Goal: Task Accomplishment & Management: Manage account settings

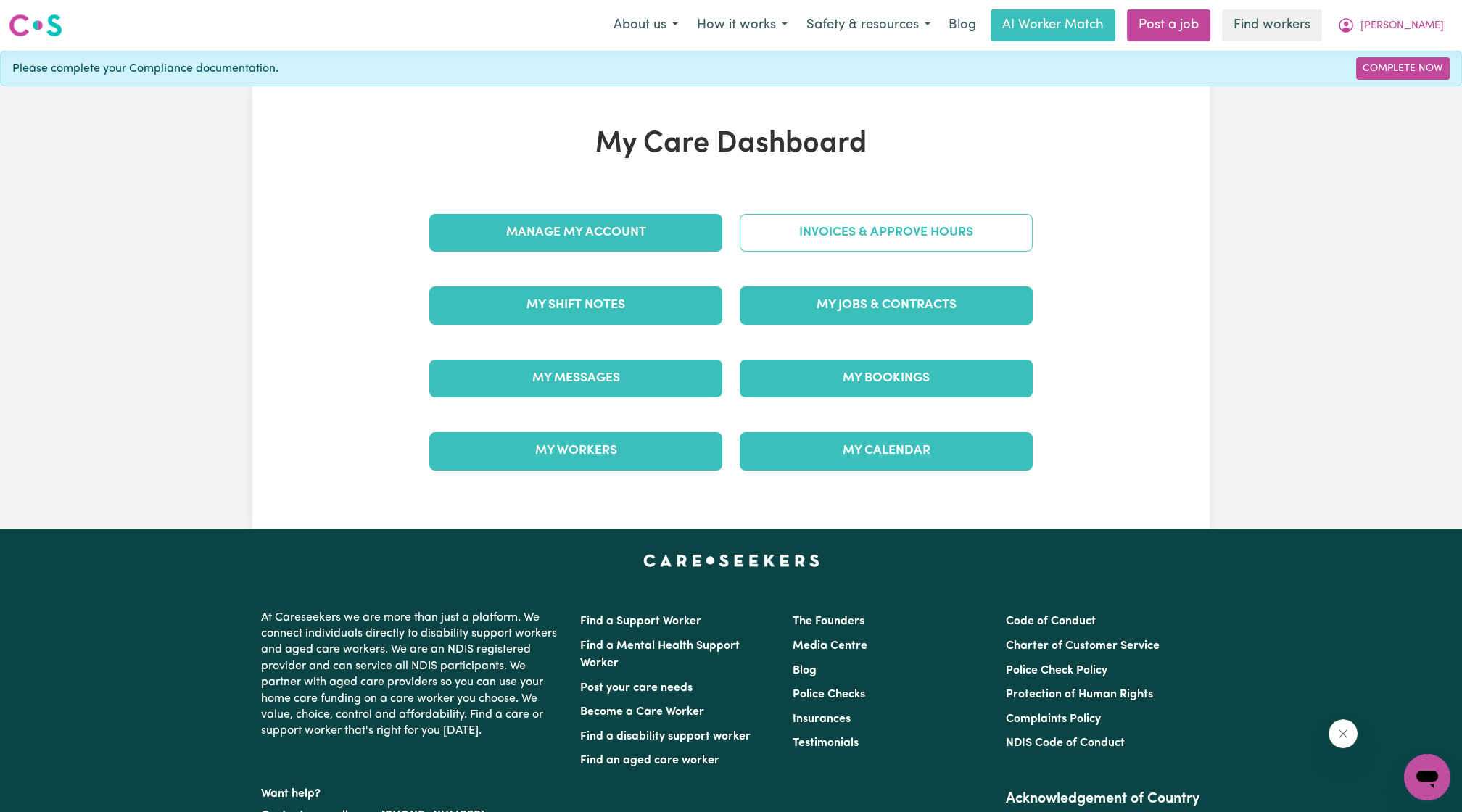
click at [830, 236] on link "Invoices & Approve Hours" at bounding box center [886, 233] width 293 height 38
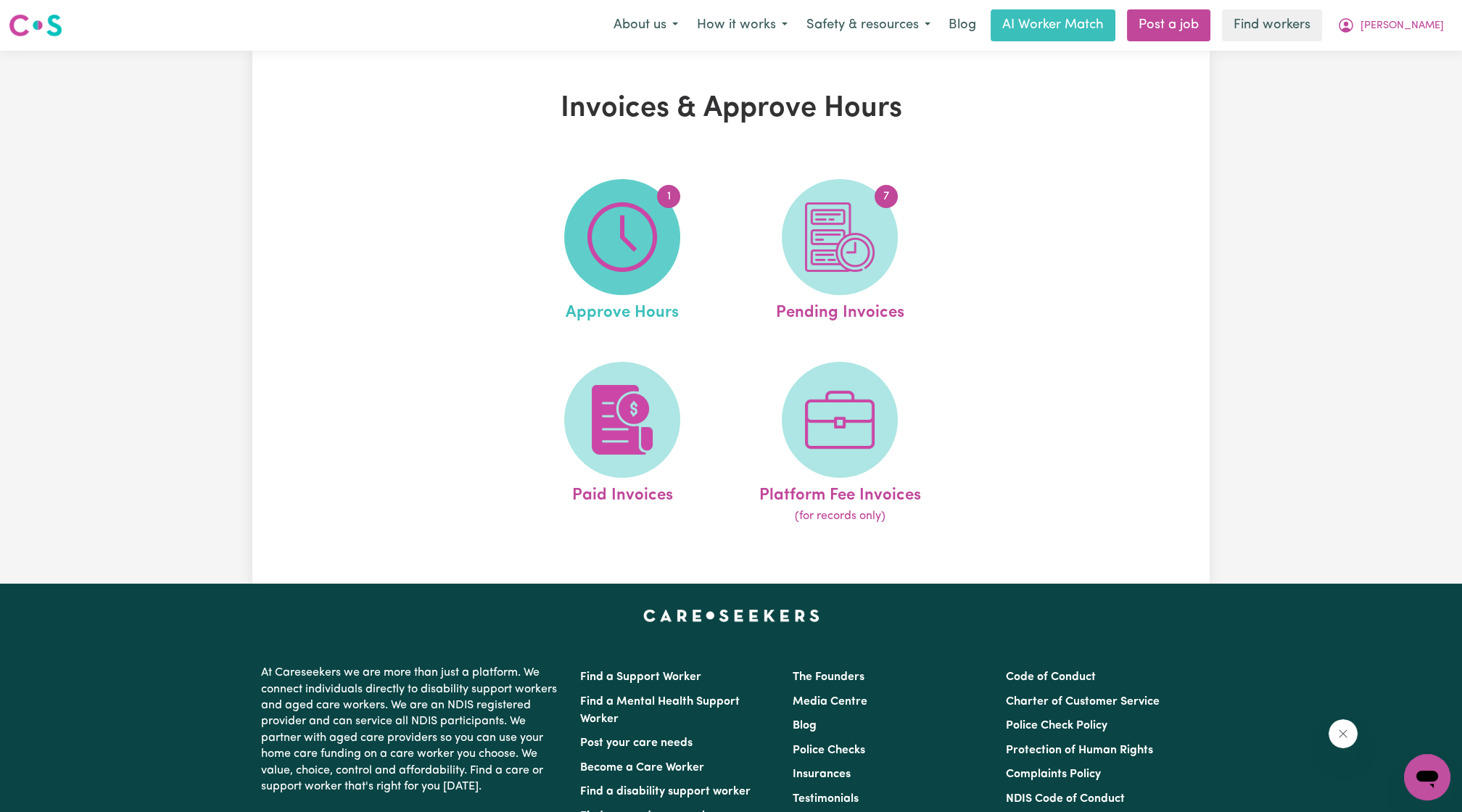
click at [595, 261] on img at bounding box center [622, 237] width 69 height 69
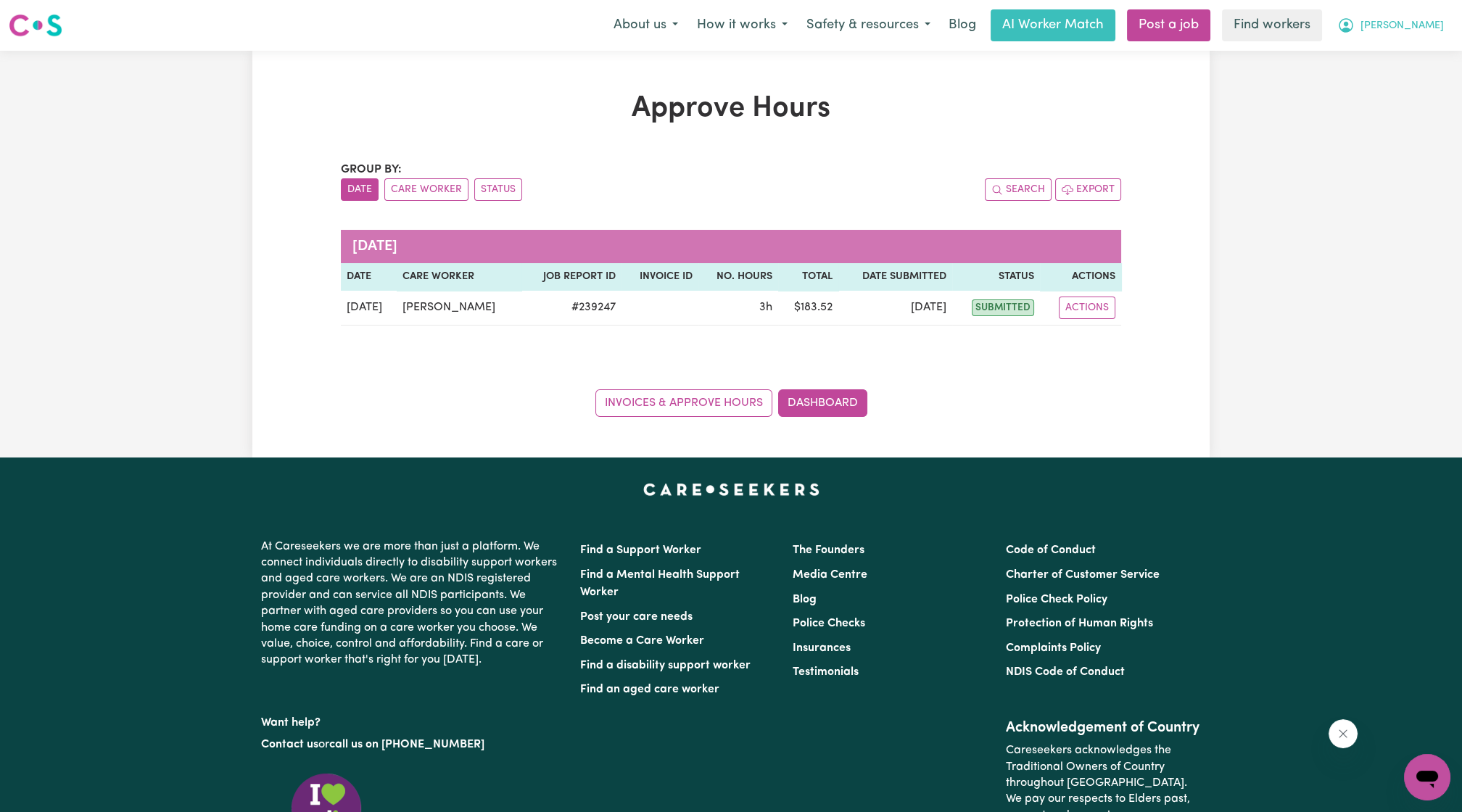
click at [1426, 26] on span "[PERSON_NAME]" at bounding box center [1402, 26] width 83 height 16
click at [1401, 43] on link "My Dashboard" at bounding box center [1396, 57] width 115 height 28
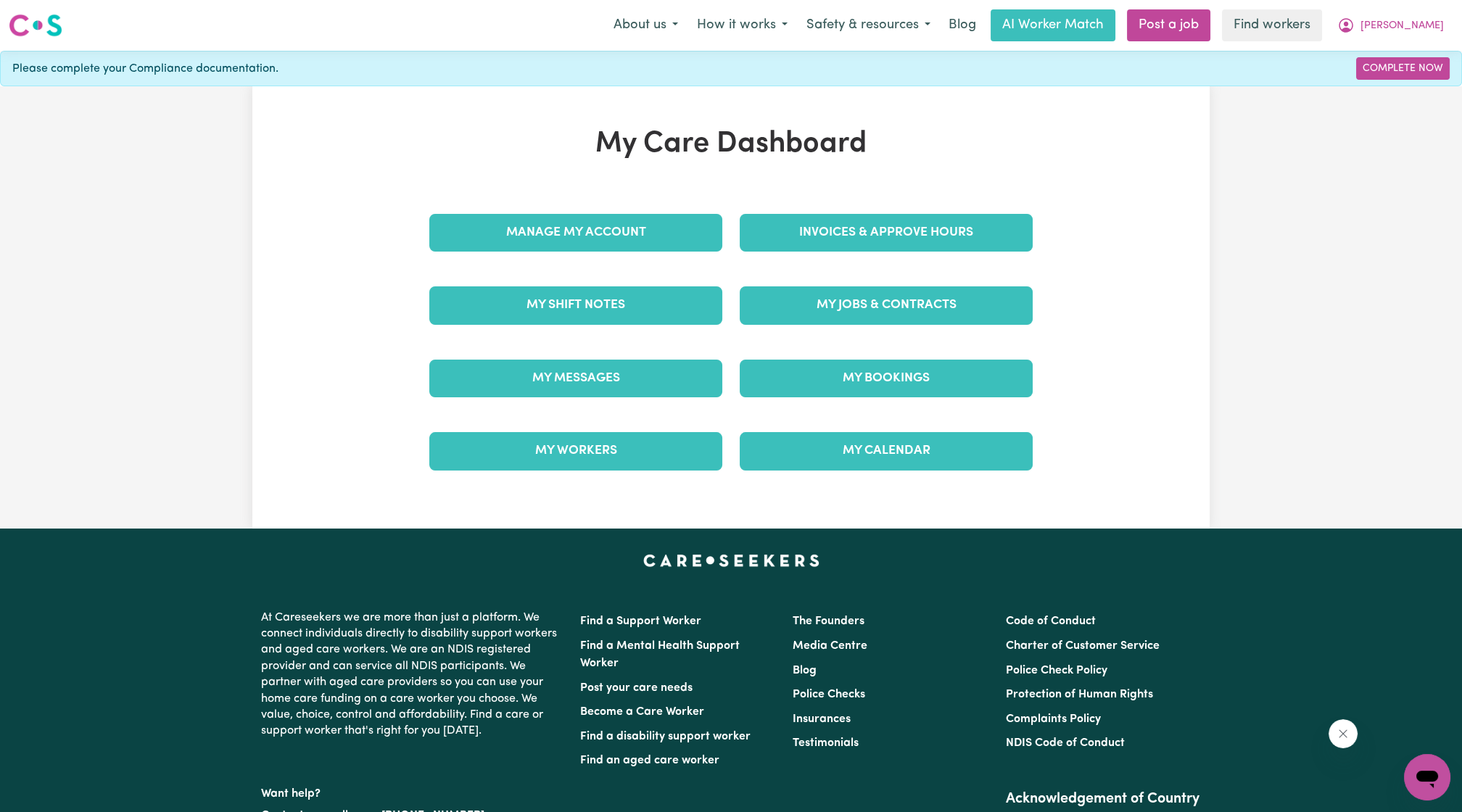
click at [892, 253] on div "Invoices & Approve Hours" at bounding box center [886, 232] width 310 height 72
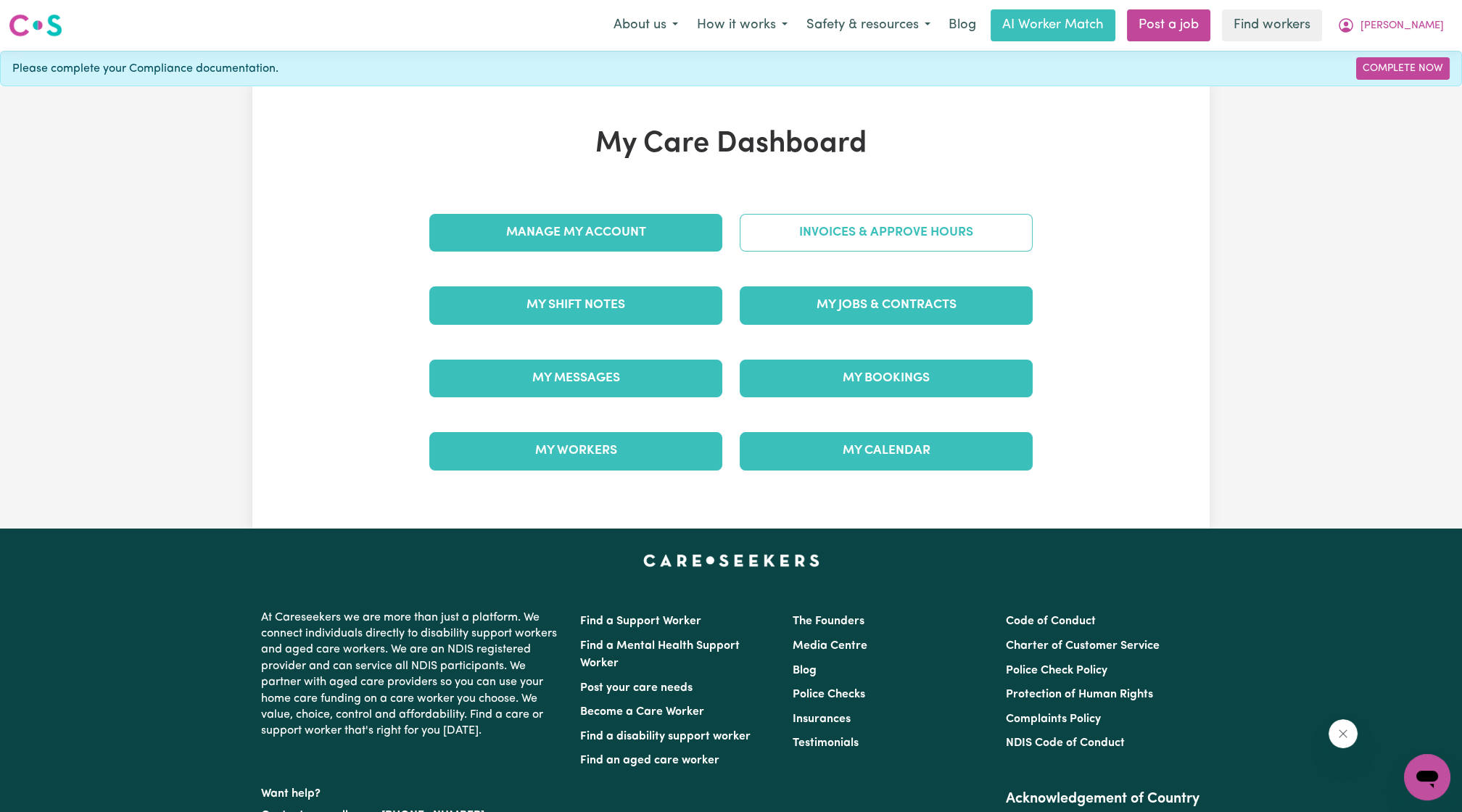
click at [887, 237] on link "Invoices & Approve Hours" at bounding box center [886, 233] width 293 height 38
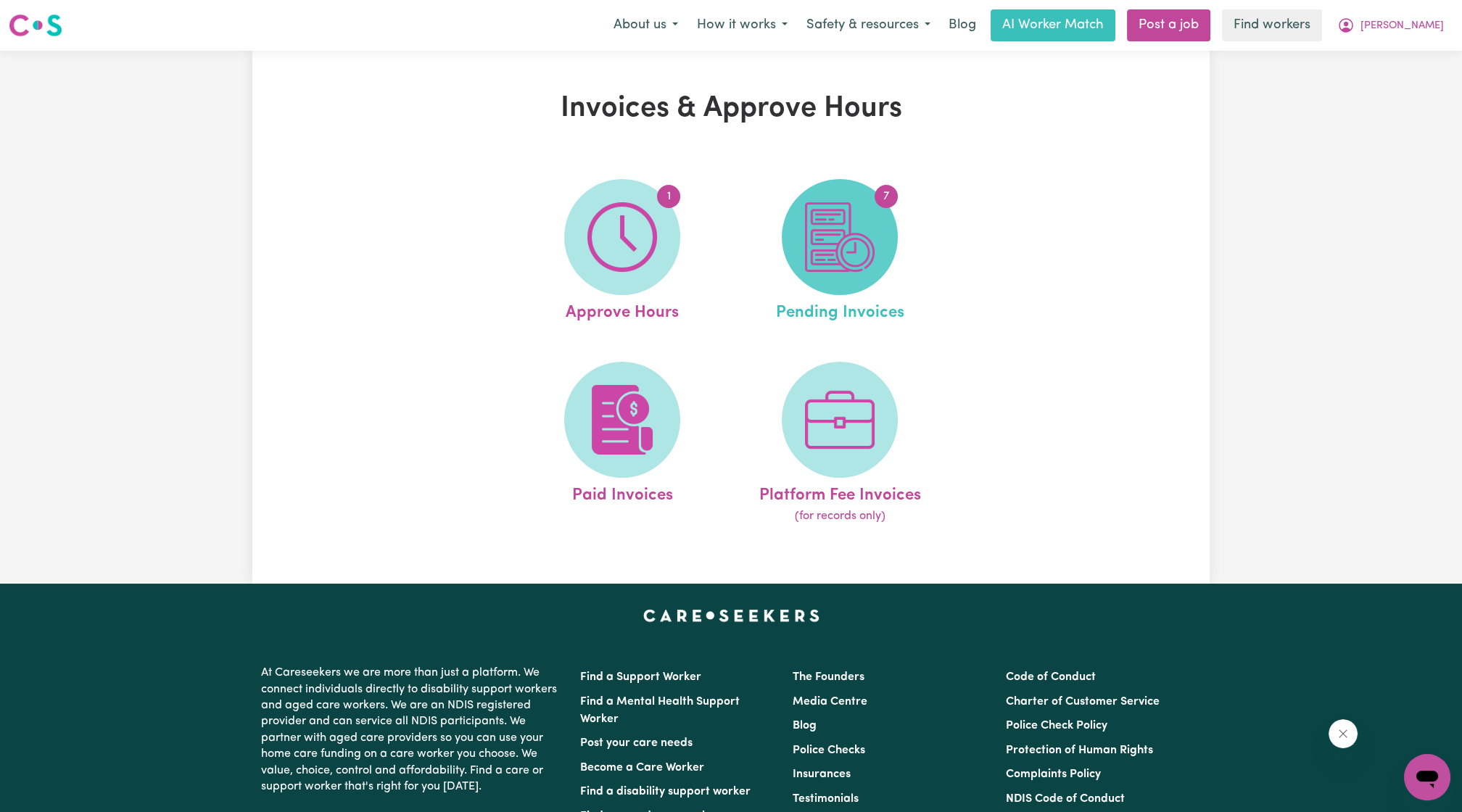
click at [811, 252] on img at bounding box center [840, 237] width 69 height 69
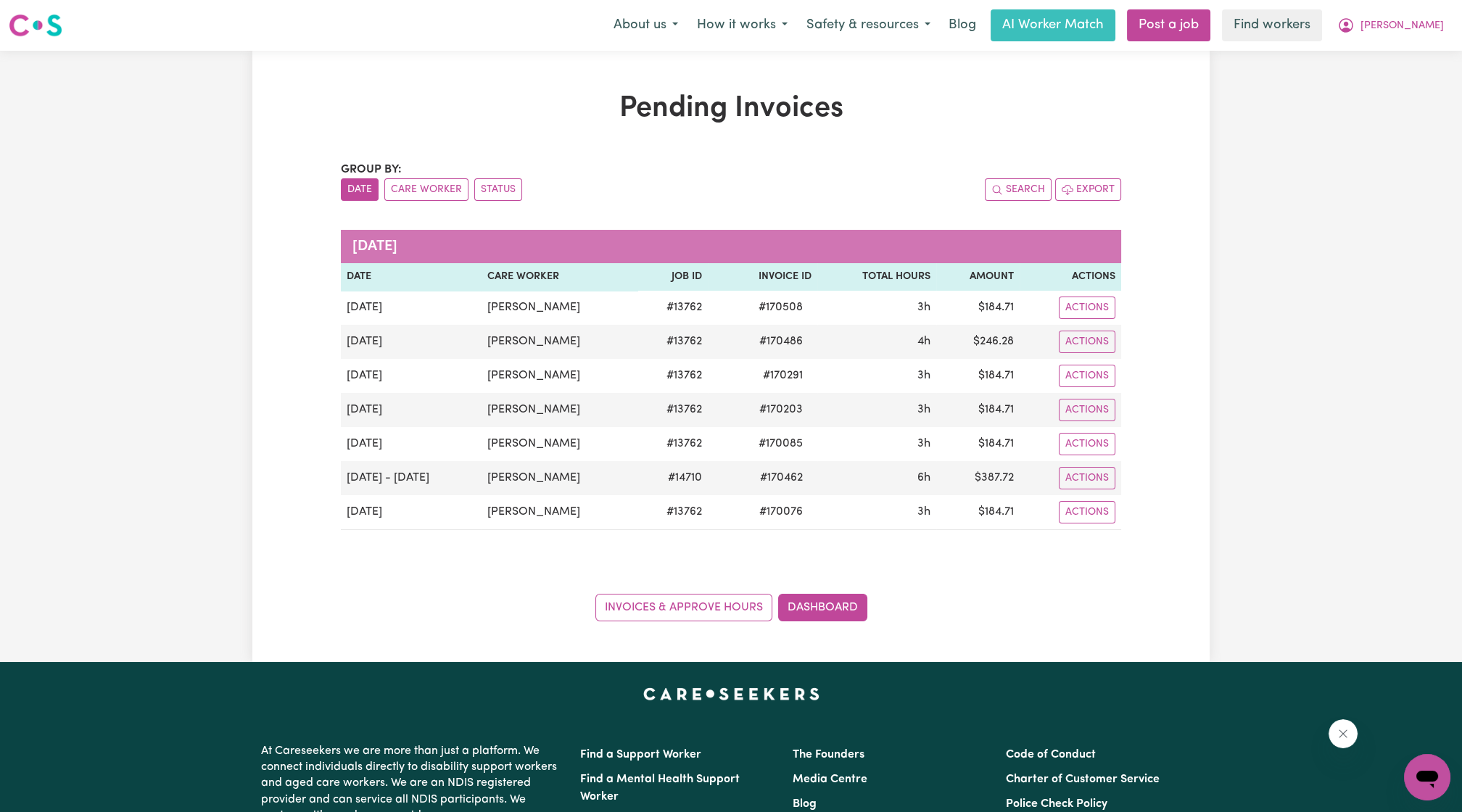
click at [1083, 93] on h1 "Pending Invoices" at bounding box center [731, 108] width 781 height 35
click at [1418, 21] on span "[PERSON_NAME]" at bounding box center [1402, 26] width 83 height 16
click at [1389, 46] on link "My Dashboard" at bounding box center [1396, 57] width 115 height 28
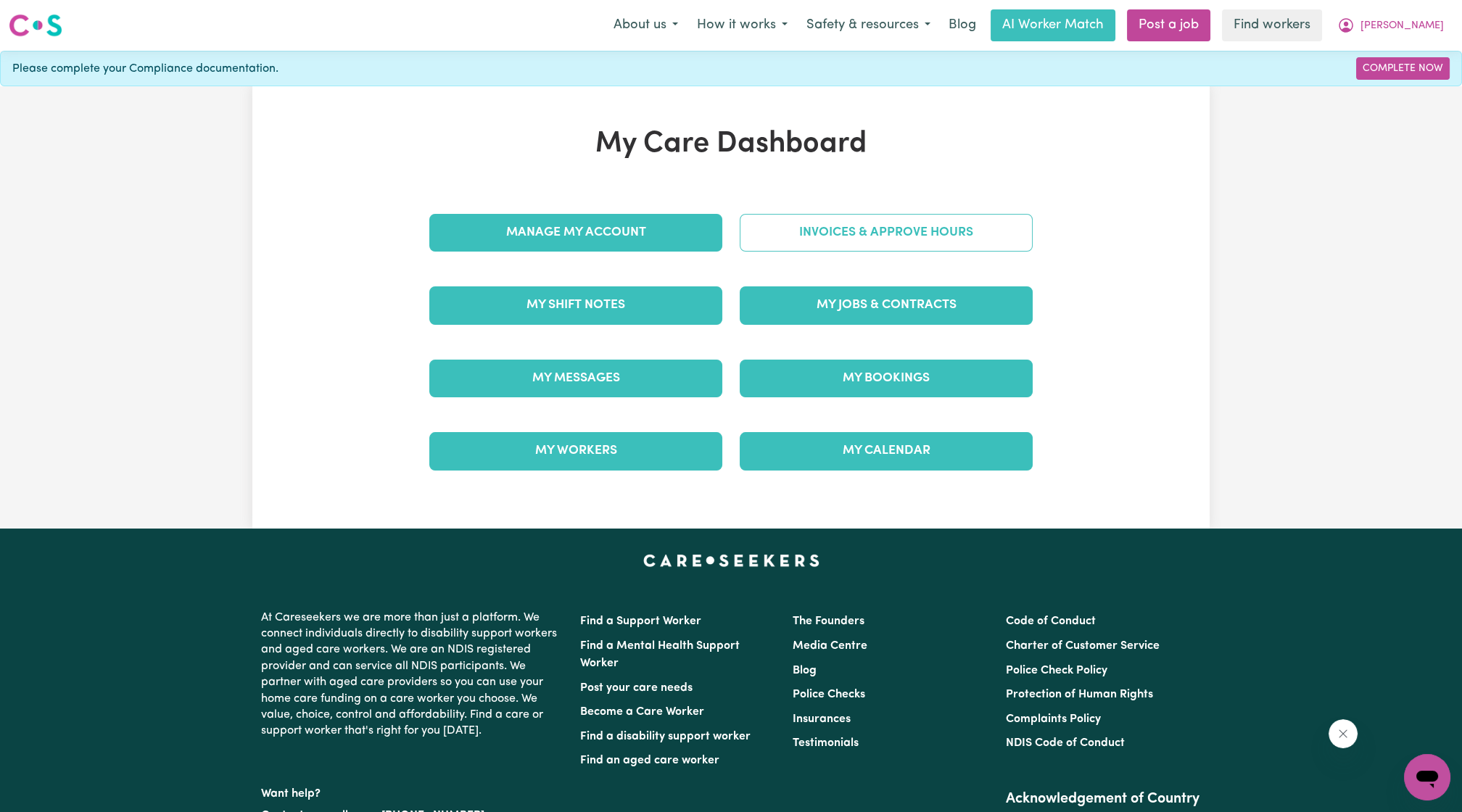
click at [894, 228] on link "Invoices & Approve Hours" at bounding box center [886, 233] width 293 height 38
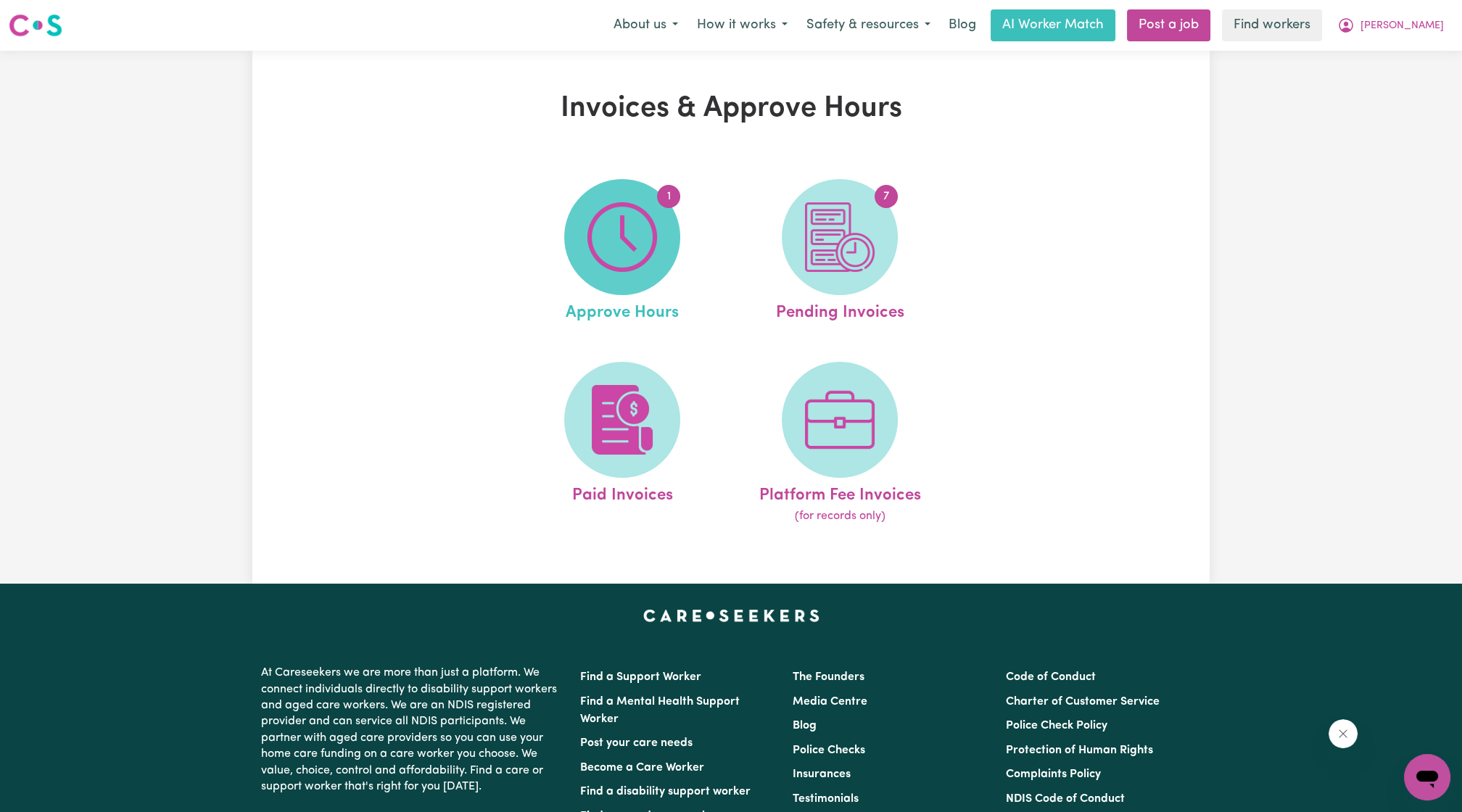
click at [606, 236] on img at bounding box center [622, 237] width 69 height 69
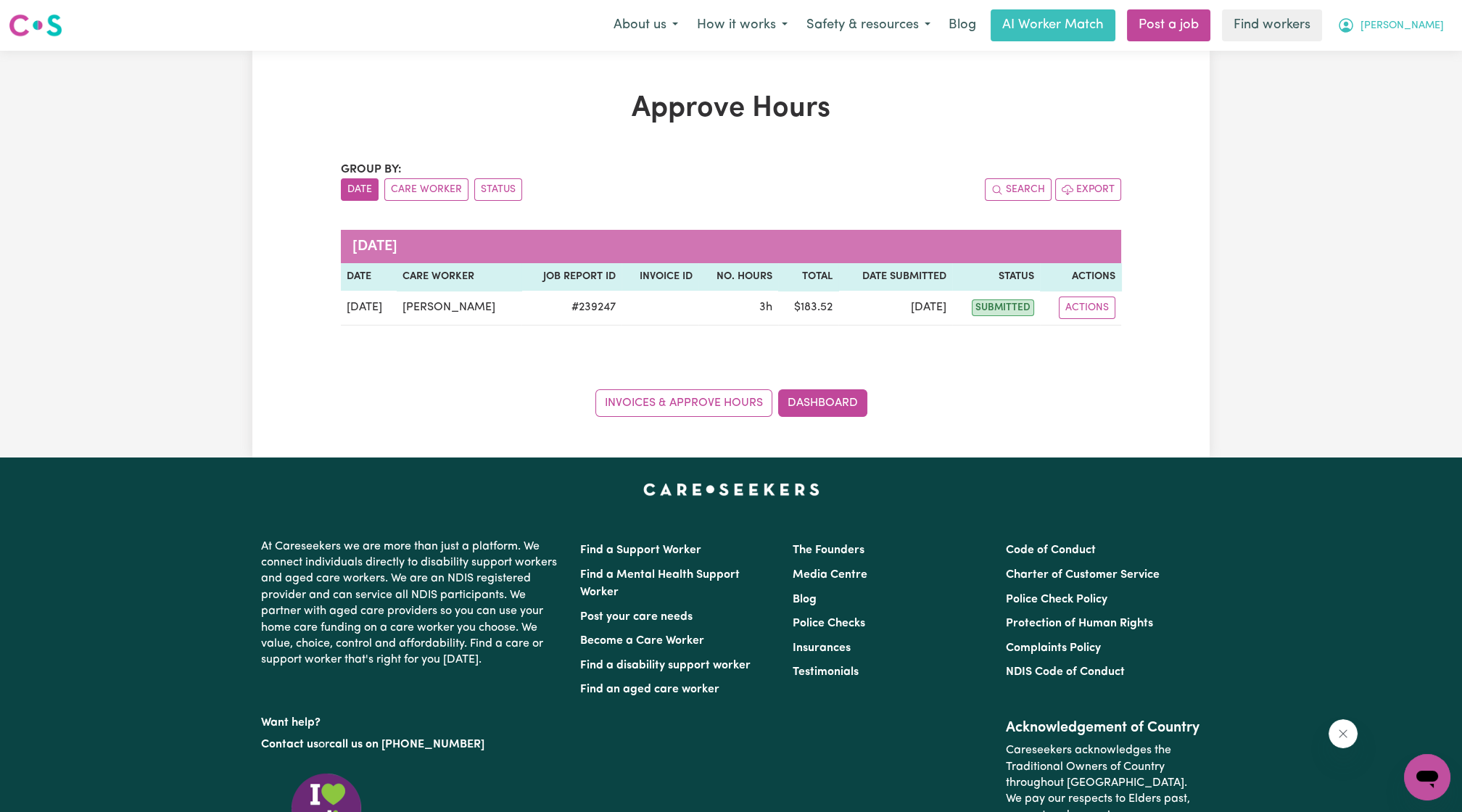
click at [1432, 26] on span "[PERSON_NAME]" at bounding box center [1402, 26] width 83 height 16
click at [1408, 47] on link "My Dashboard" at bounding box center [1396, 57] width 115 height 28
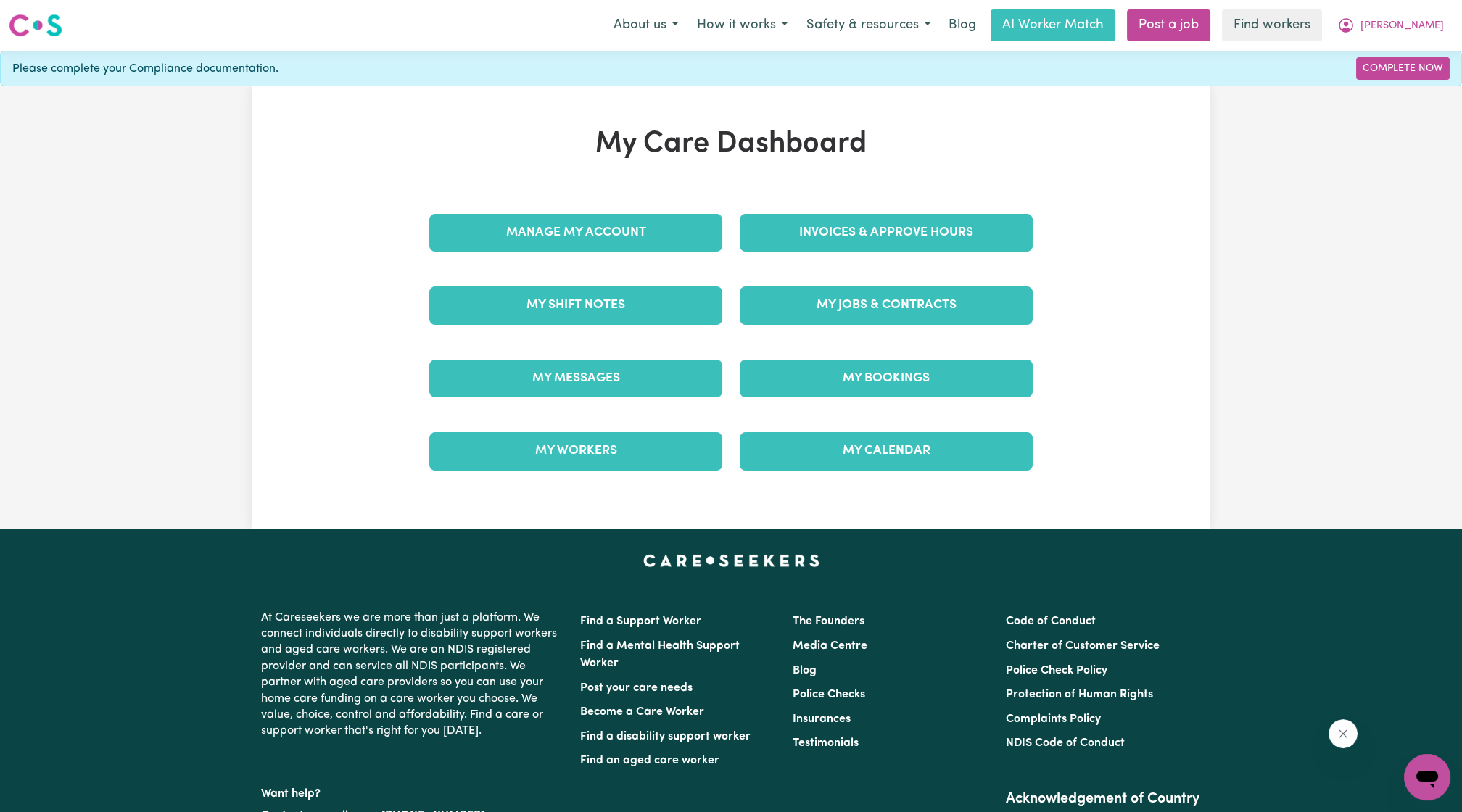
click at [789, 253] on div "Invoices & Approve Hours" at bounding box center [886, 232] width 310 height 72
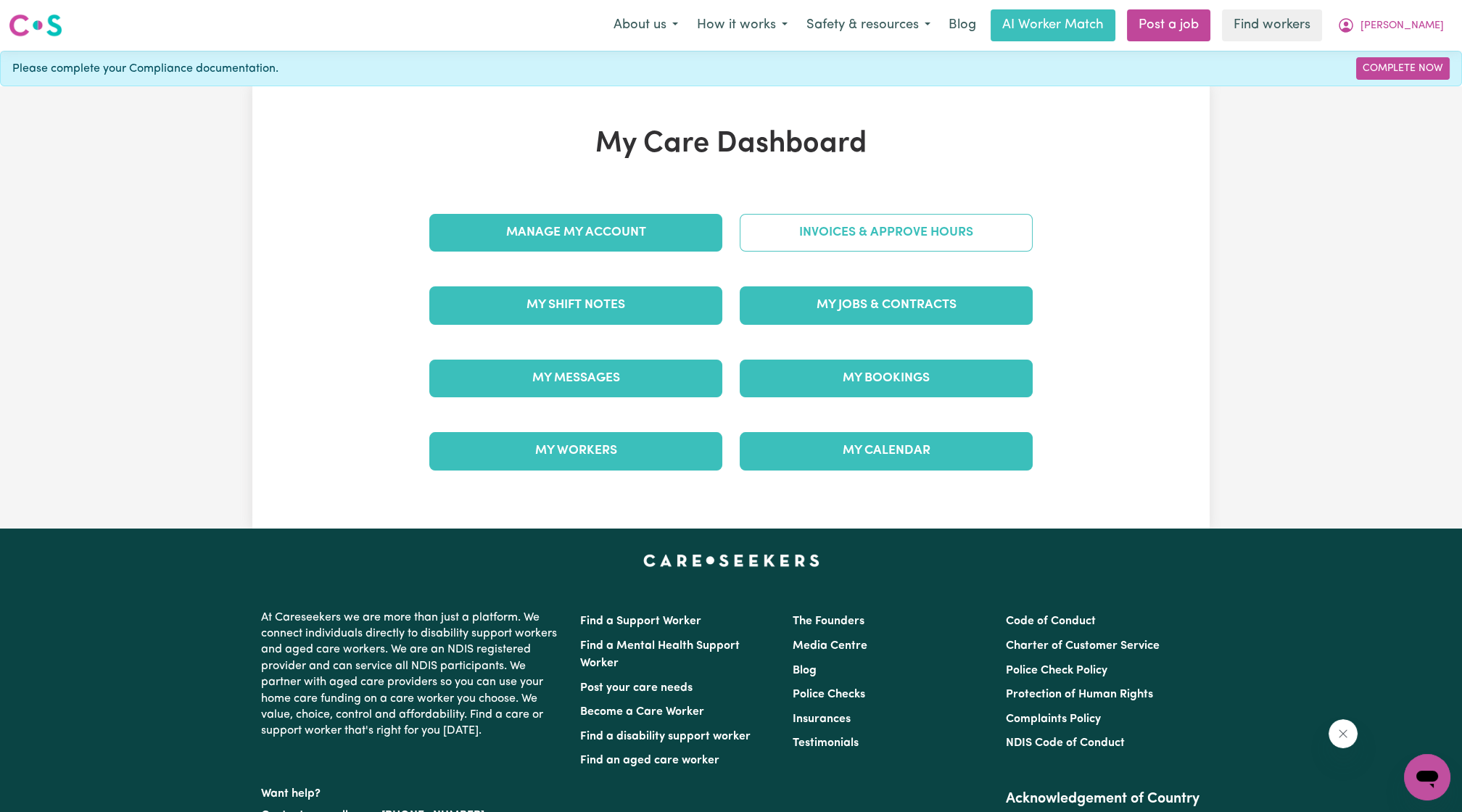
click at [795, 240] on link "Invoices & Approve Hours" at bounding box center [886, 233] width 293 height 38
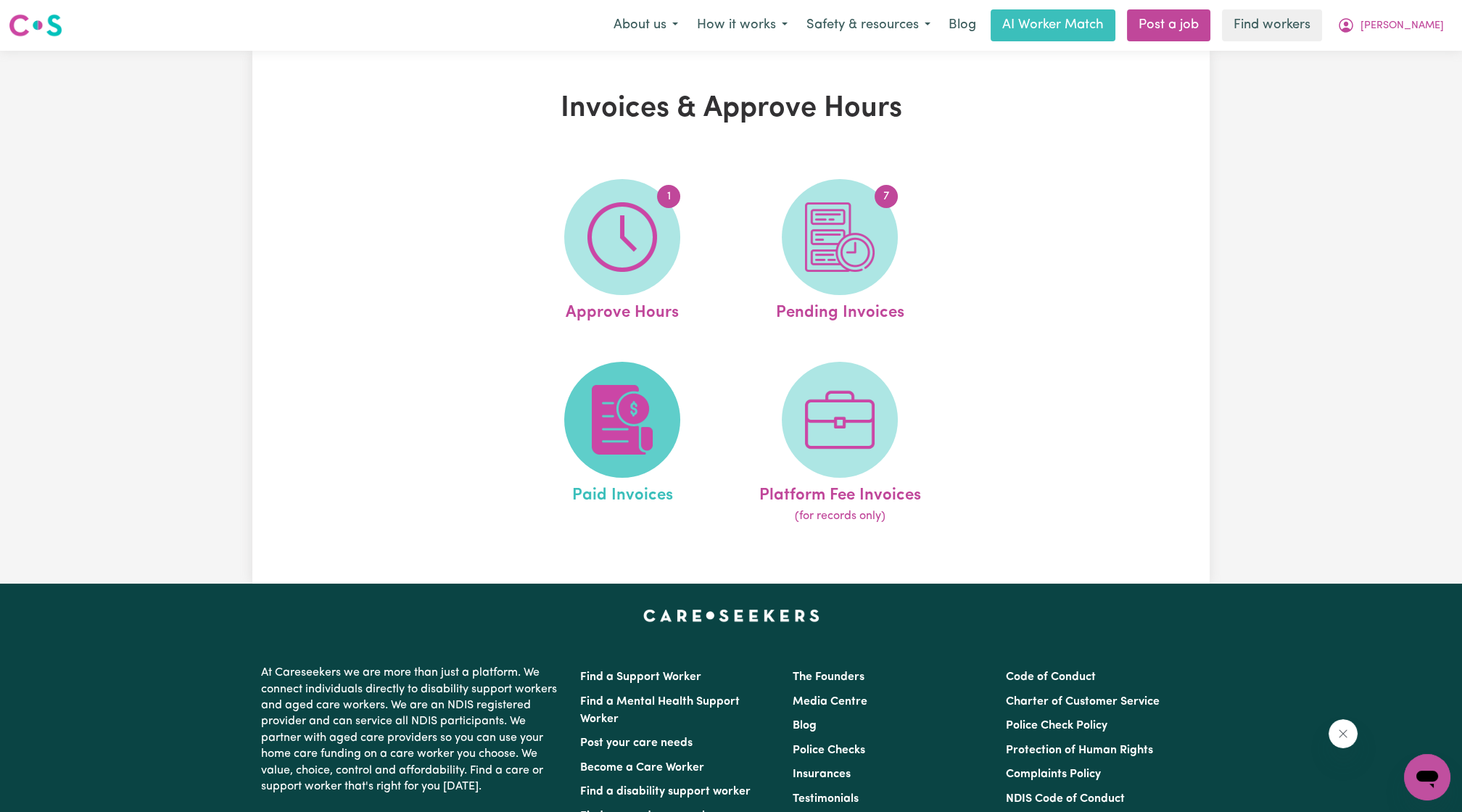
click at [603, 408] on img at bounding box center [622, 419] width 69 height 69
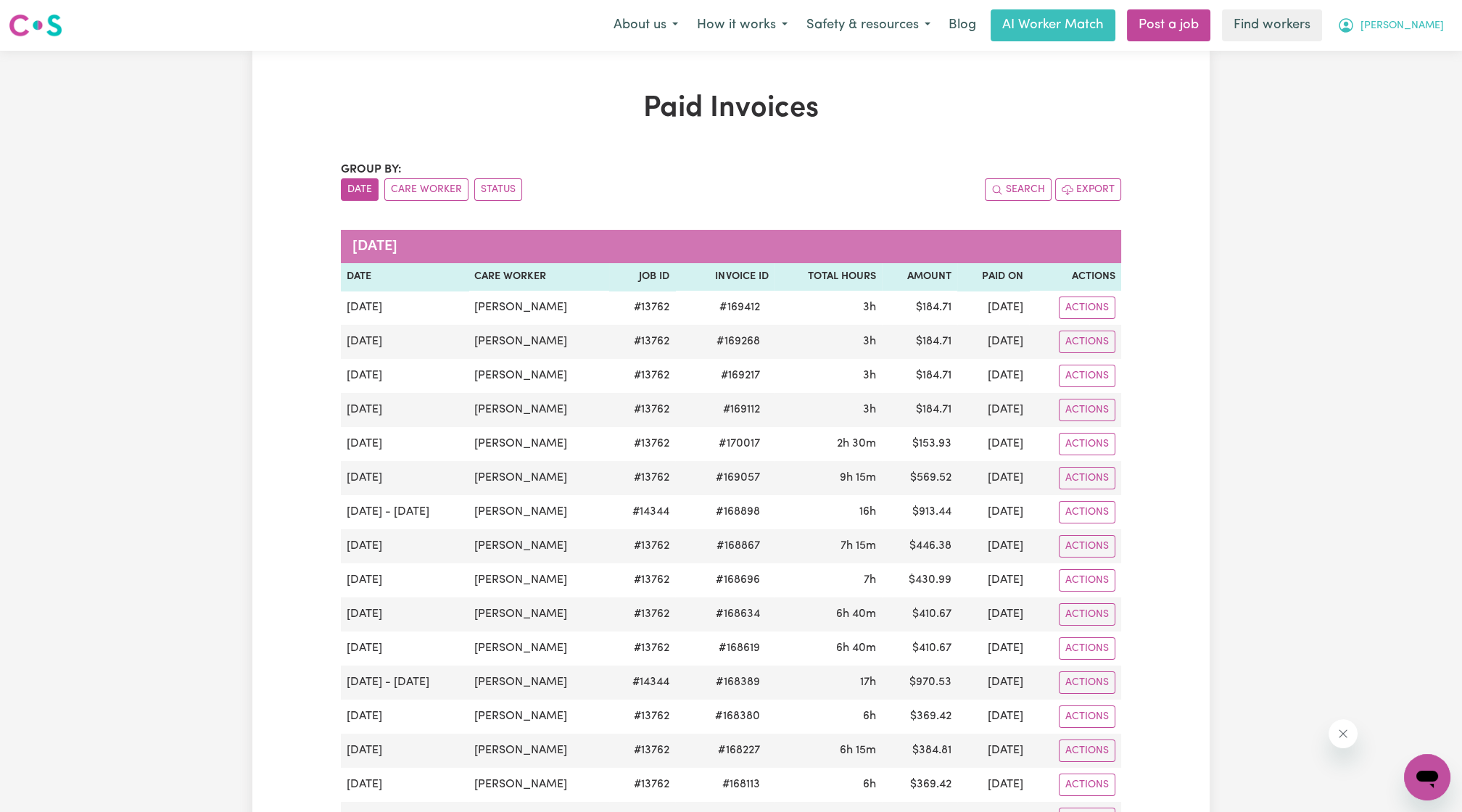
click at [1413, 34] on button "[PERSON_NAME]" at bounding box center [1391, 25] width 126 height 31
click at [1405, 48] on link "My Dashboard" at bounding box center [1396, 57] width 115 height 28
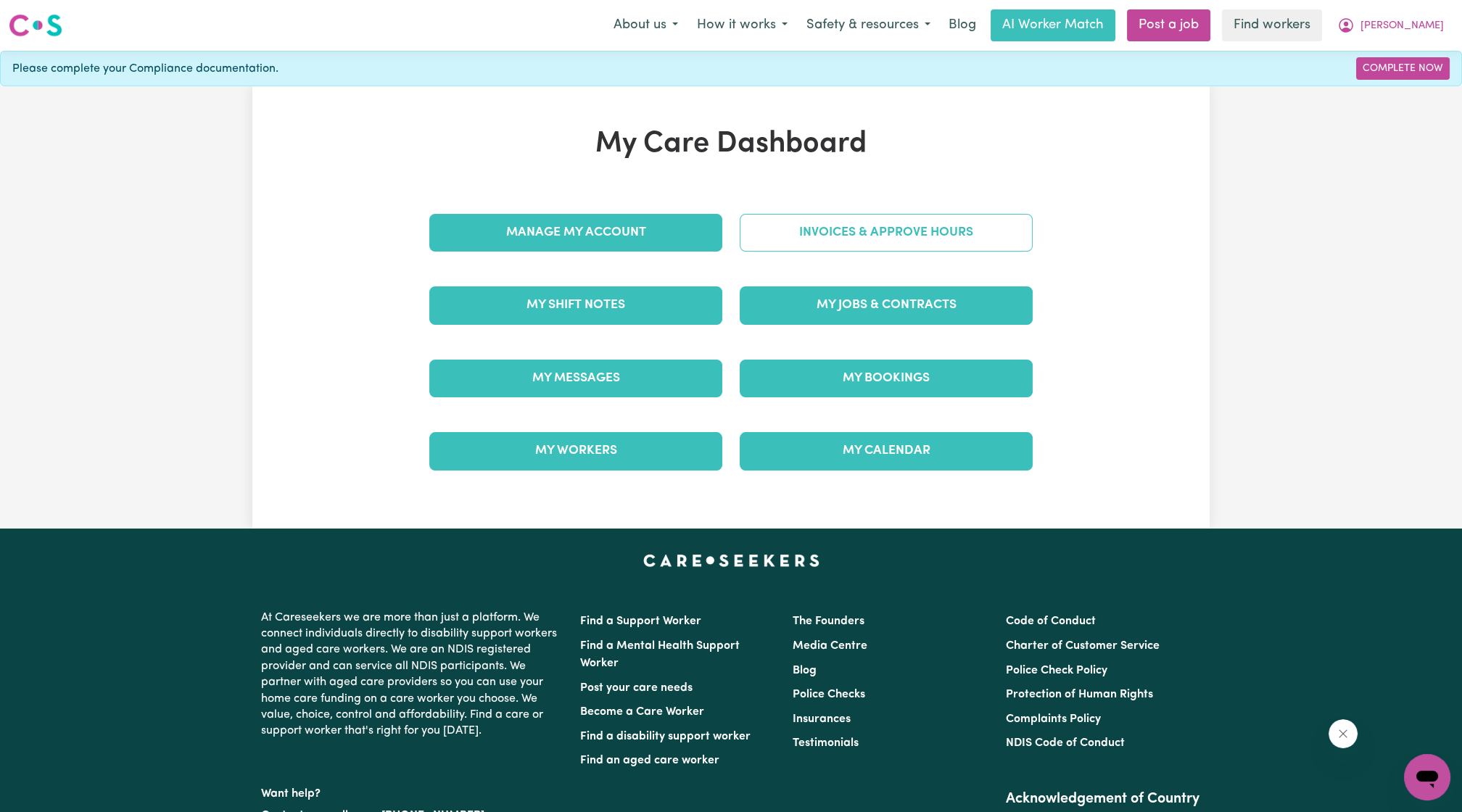
click at [909, 237] on link "Invoices & Approve Hours" at bounding box center [886, 233] width 293 height 38
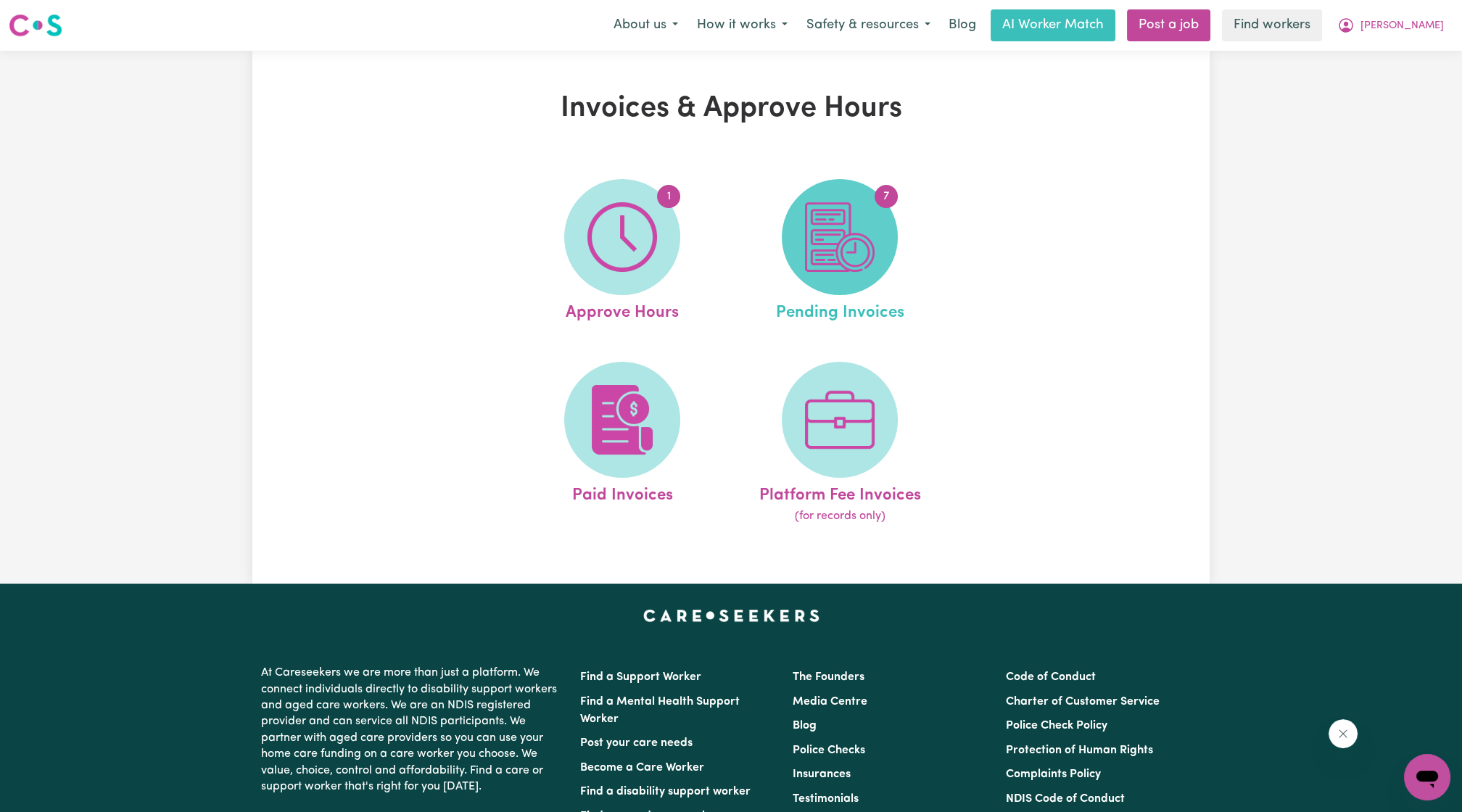
click at [808, 265] on img at bounding box center [840, 237] width 69 height 69
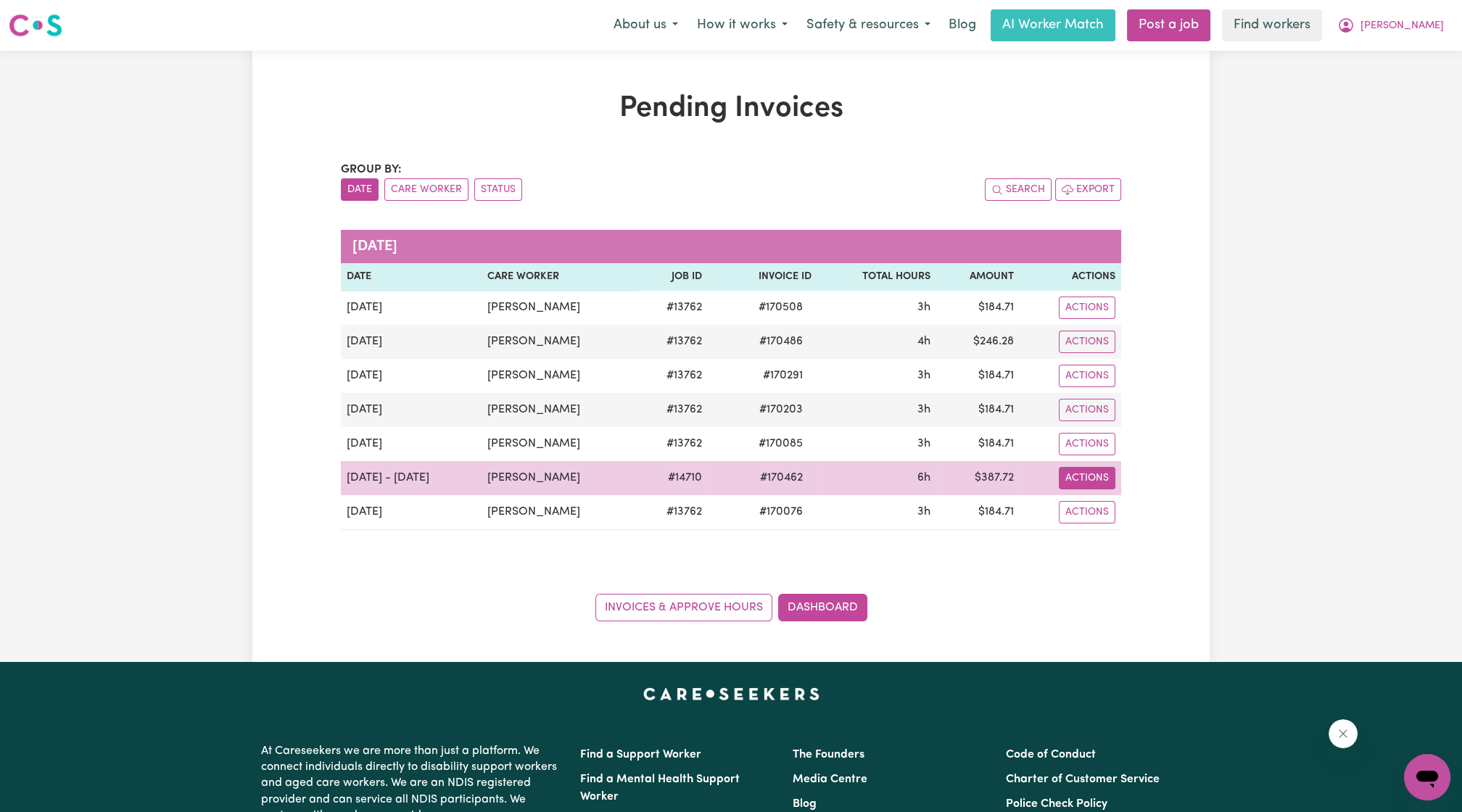
click at [1078, 319] on button "Actions" at bounding box center [1087, 307] width 57 height 23
click at [1112, 504] on link "Download Invoice" at bounding box center [1125, 511] width 133 height 29
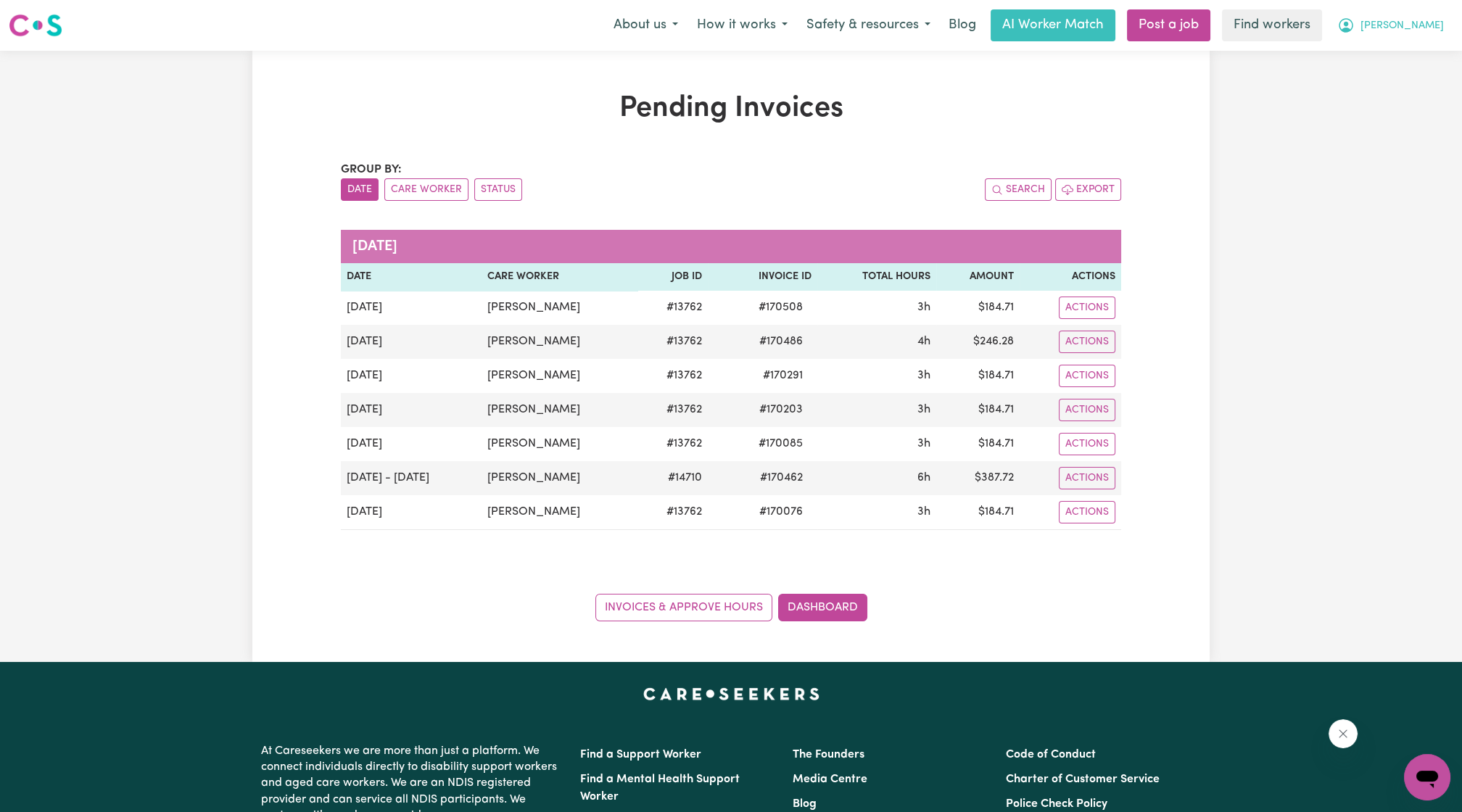
click at [1432, 37] on button "[PERSON_NAME]" at bounding box center [1391, 25] width 126 height 31
click at [1411, 79] on link "Logout" at bounding box center [1396, 83] width 115 height 28
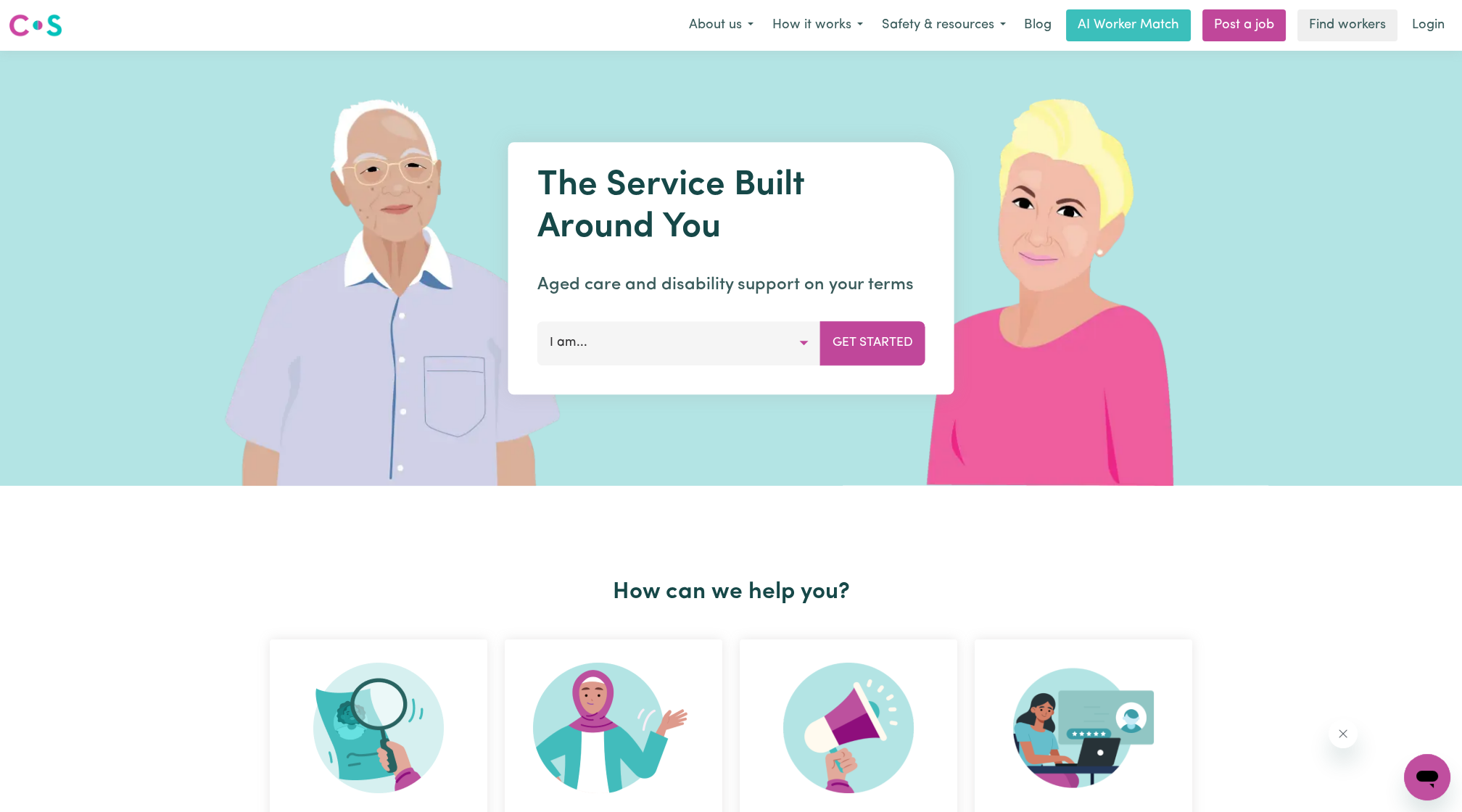
click at [1454, 9] on div "Menu About us How it works Safety & resources Blog AI Worker Match Post a job F…" at bounding box center [731, 26] width 1462 height 34
click at [1437, 13] on link "Login" at bounding box center [1428, 26] width 50 height 32
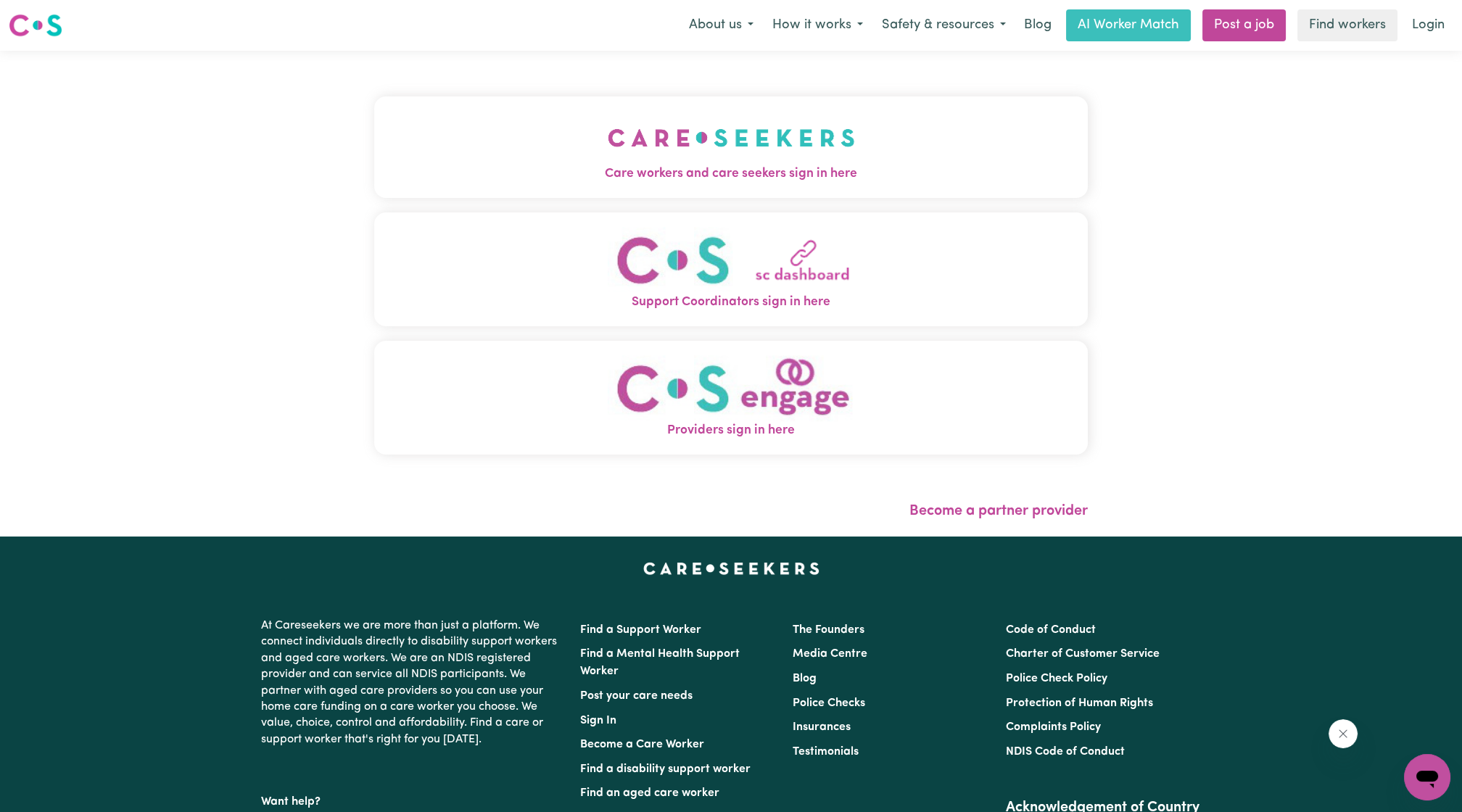
click at [780, 200] on div "Care workers and care seekers sign in here Support Coordinators sign in here Pr…" at bounding box center [731, 283] width 714 height 406
click at [764, 179] on span "Care workers and care seekers sign in here" at bounding box center [731, 174] width 714 height 19
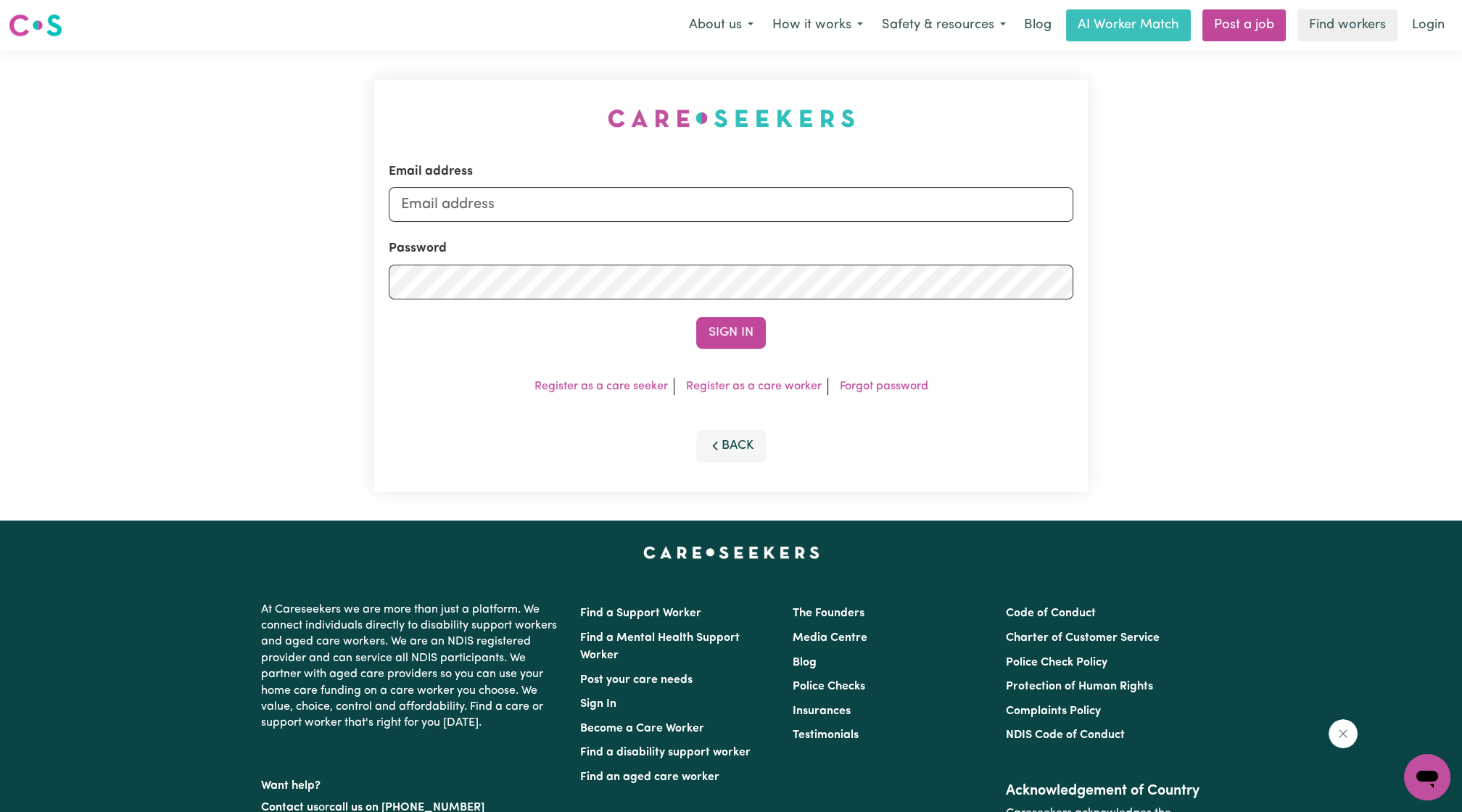
click at [764, 229] on form "Email address Password Sign In" at bounding box center [731, 256] width 684 height 186
click at [766, 194] on input "Email address" at bounding box center [731, 204] width 684 height 35
click at [654, 209] on input "[PERSON_NAME][EMAIL_ADDRESS][DOMAIN_NAME]" at bounding box center [731, 204] width 684 height 35
drag, startPoint x: 528, startPoint y: 239, endPoint x: 933, endPoint y: 256, distance: 405.4
click at [933, 256] on form "Email address [EMAIL_ADDRESS][PERSON_NAME][DOMAIN_NAME] Password Sign In" at bounding box center [731, 256] width 684 height 186
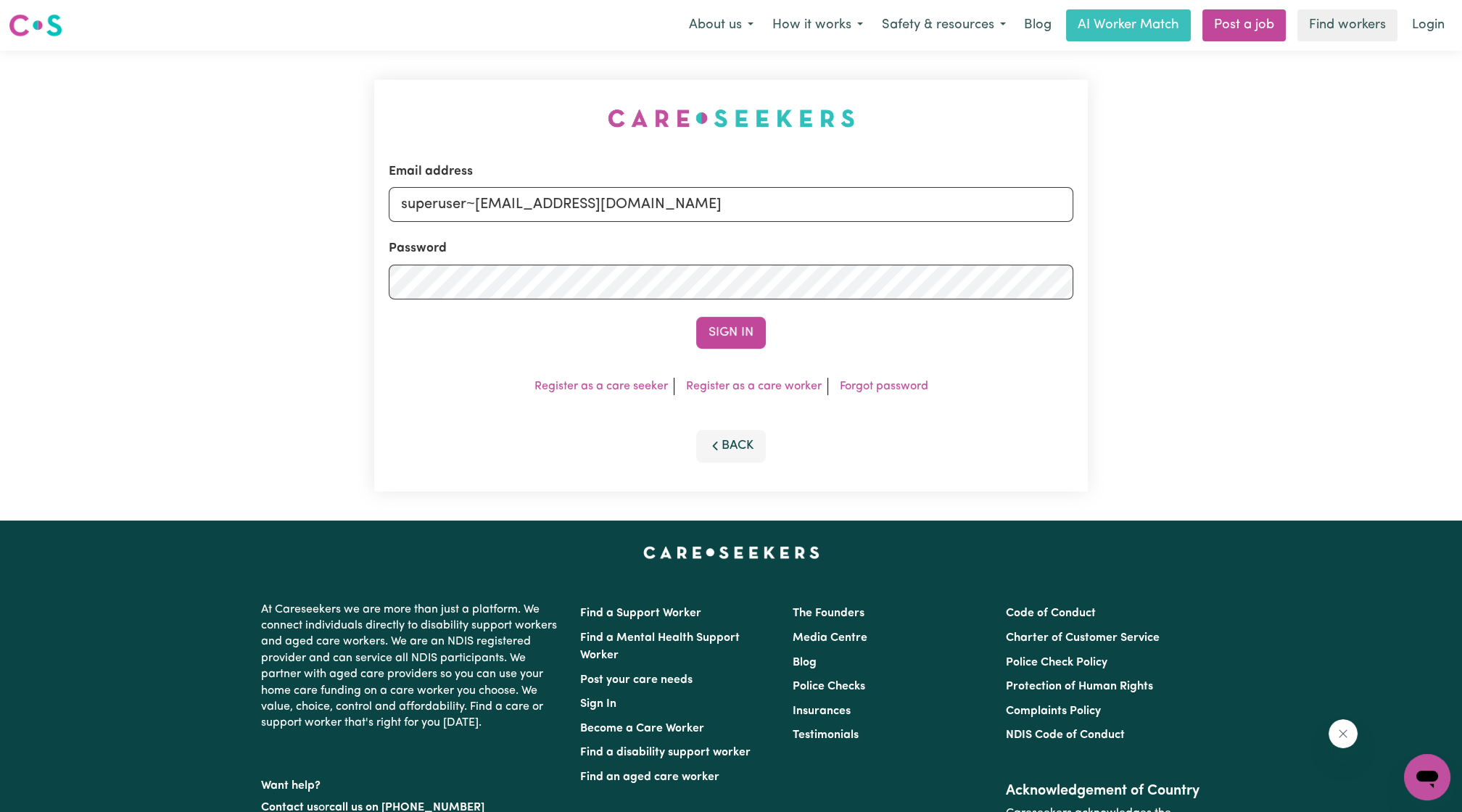
type input "superuser~[EMAIL_ADDRESS][DOMAIN_NAME]"
click at [777, 320] on div "Sign In" at bounding box center [731, 333] width 684 height 32
click at [706, 355] on div "Email address superuser~[EMAIL_ADDRESS][DOMAIN_NAME] Password Sign In Register …" at bounding box center [731, 285] width 714 height 411
click at [713, 340] on button "Sign In" at bounding box center [731, 333] width 69 height 32
